Goal: Information Seeking & Learning: Learn about a topic

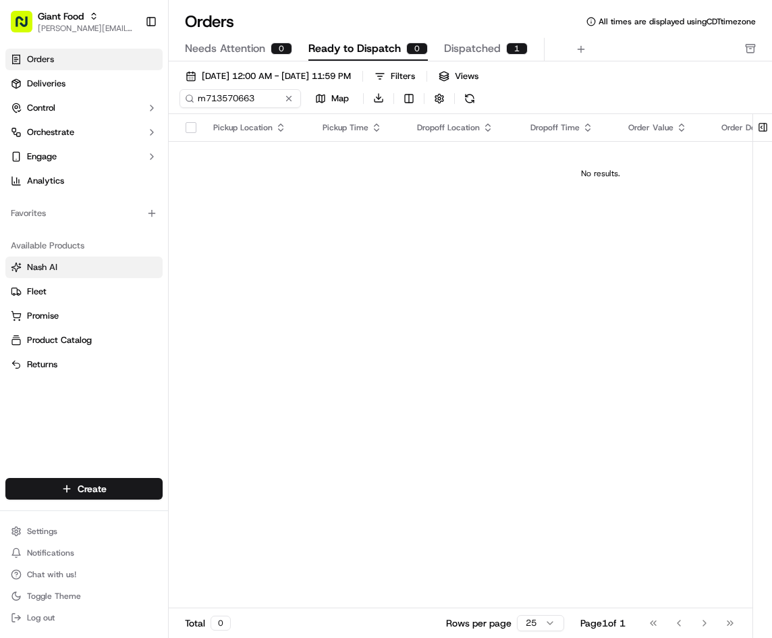
click at [47, 266] on span "Nash AI" at bounding box center [42, 267] width 30 height 12
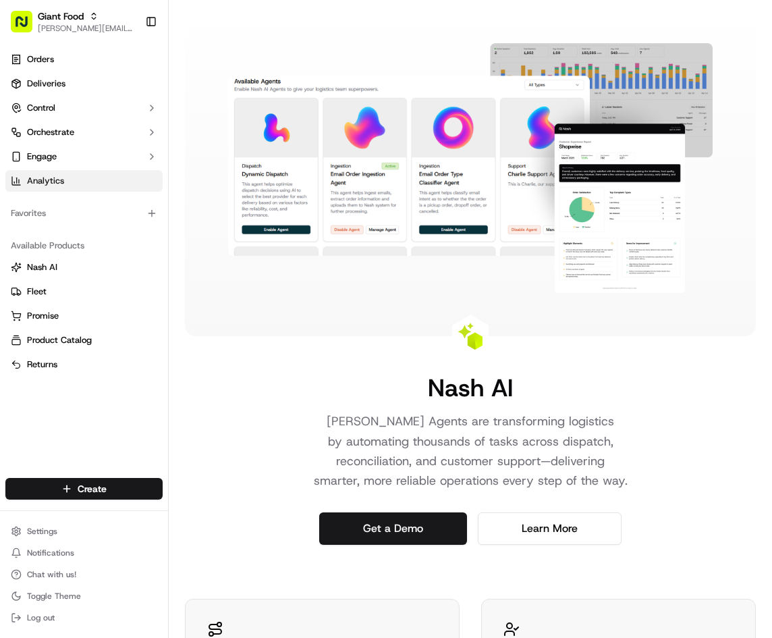
click at [68, 176] on link "Analytics" at bounding box center [83, 181] width 157 height 22
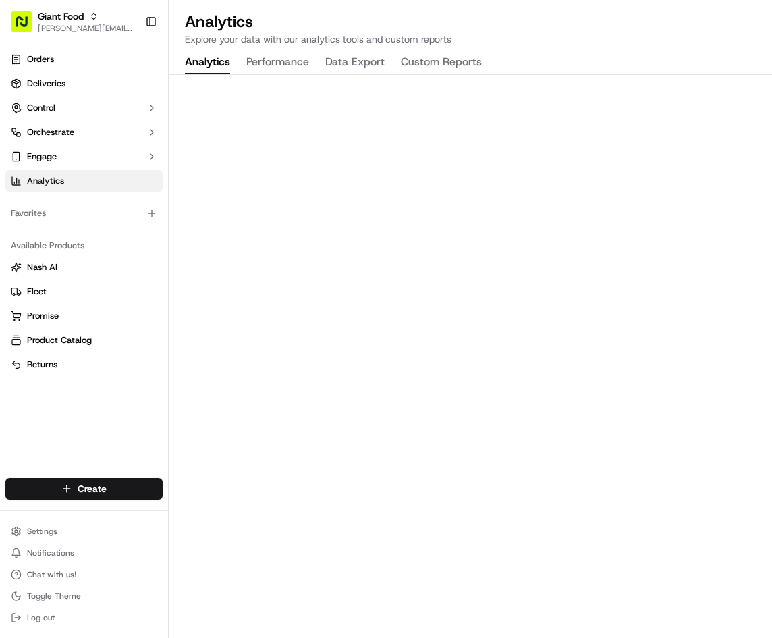
click at [258, 66] on button "Performance" at bounding box center [277, 62] width 63 height 23
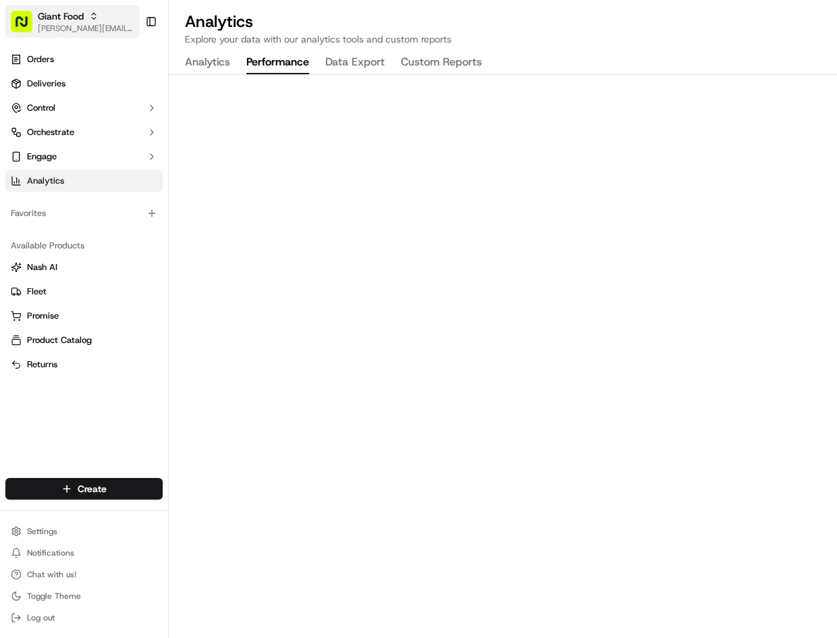
click at [76, 8] on button "Giant Food annie.echales@adusa.com" at bounding box center [72, 21] width 134 height 32
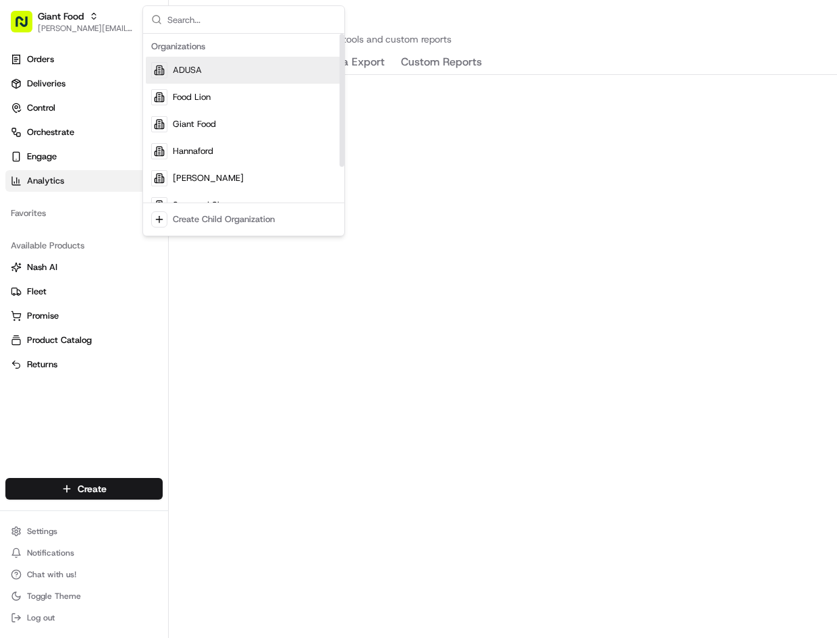
click at [199, 71] on span "ADUSA" at bounding box center [187, 70] width 29 height 12
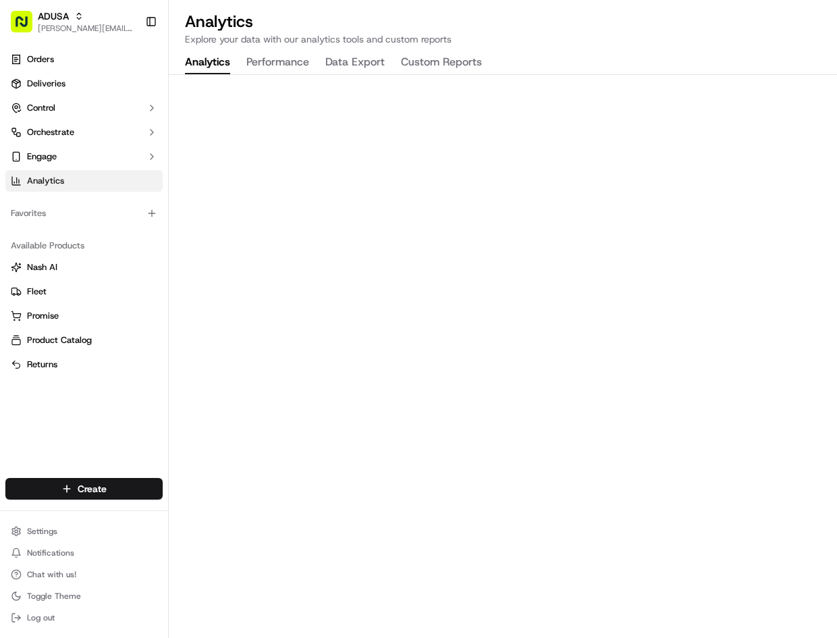
click at [256, 65] on button "Performance" at bounding box center [277, 62] width 63 height 23
